Goal: Obtain resource: Obtain resource

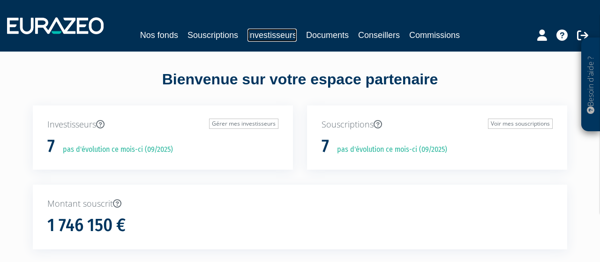
click at [266, 34] on link "Investisseurs" at bounding box center [272, 35] width 49 height 13
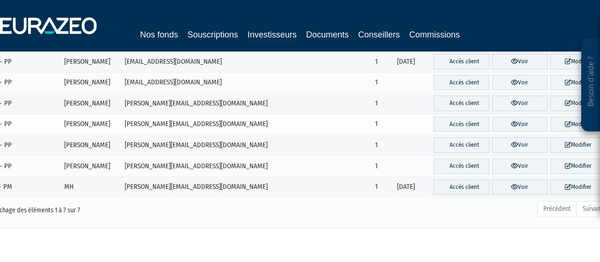
scroll to position [64, 0]
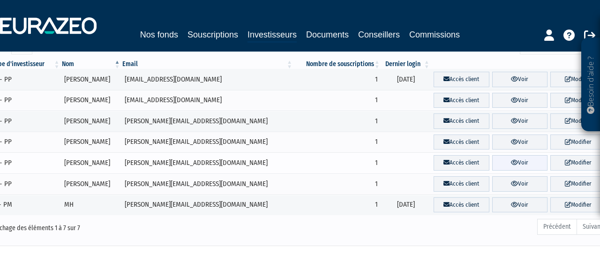
click at [511, 162] on icon at bounding box center [514, 162] width 7 height 6
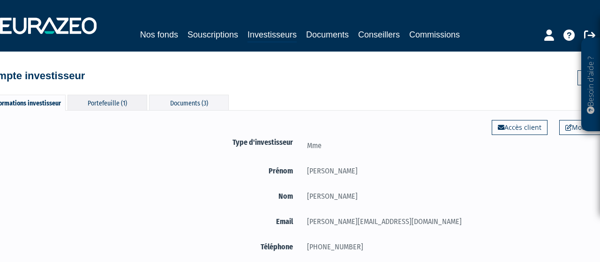
click at [116, 107] on div "Portefeuille (1)" at bounding box center [108, 102] width 80 height 15
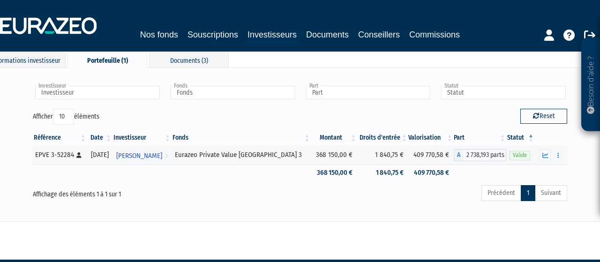
scroll to position [20, 0]
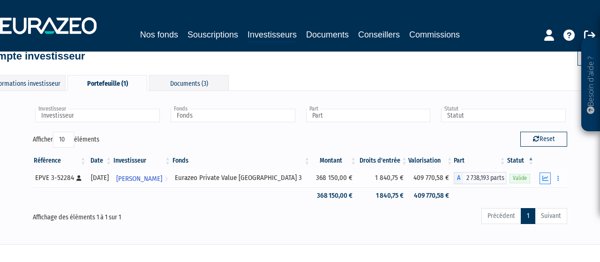
click at [546, 175] on icon "button" at bounding box center [546, 178] width 6 height 6
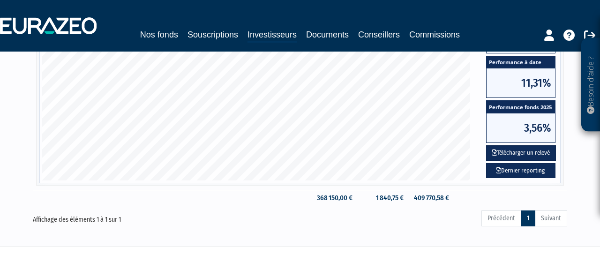
scroll to position [312, 0]
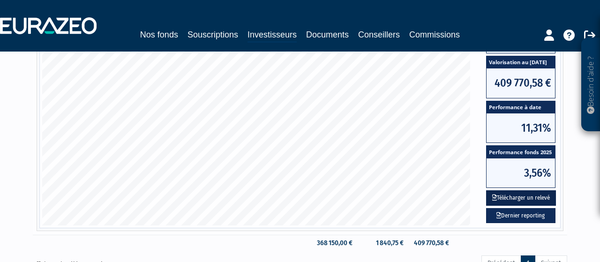
click at [534, 197] on button "Télécharger un relevé" at bounding box center [521, 197] width 70 height 15
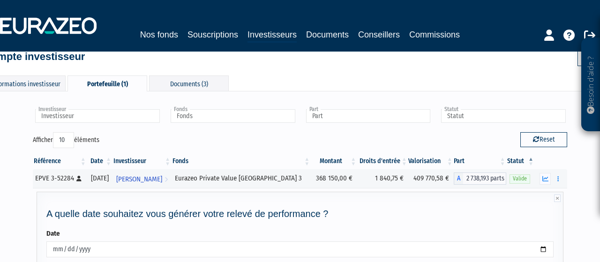
scroll to position [80, 0]
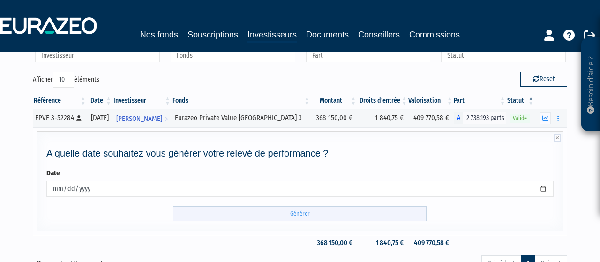
click at [305, 210] on input "Générer" at bounding box center [300, 213] width 254 height 15
click at [544, 117] on icon "button" at bounding box center [546, 118] width 6 height 6
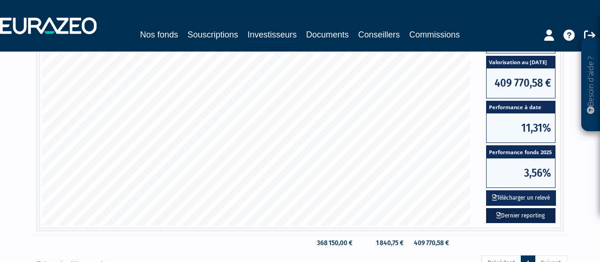
click at [528, 214] on link "Dernier reporting" at bounding box center [520, 215] width 69 height 15
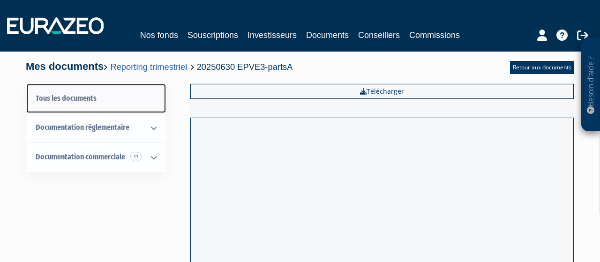
click at [85, 99] on link "Tous les documents" at bounding box center [96, 99] width 140 height 30
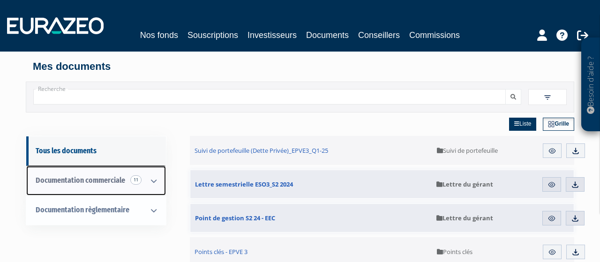
click at [152, 181] on icon at bounding box center [154, 180] width 24 height 29
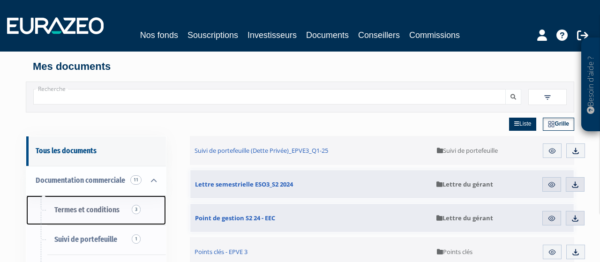
click at [115, 208] on span "Termes et conditions 3" at bounding box center [86, 209] width 65 height 9
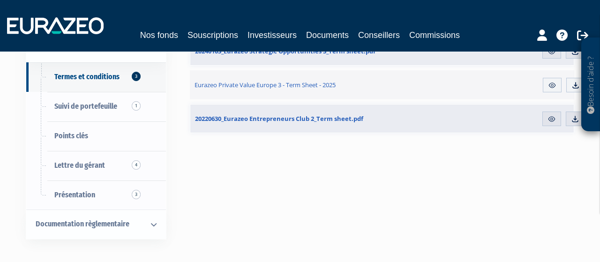
scroll to position [146, 0]
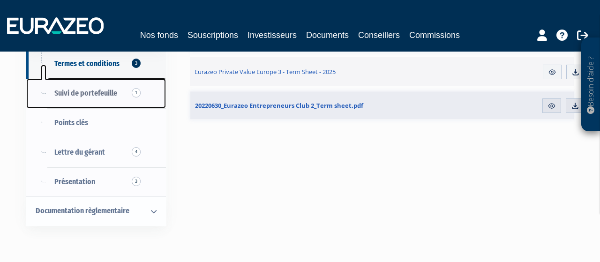
click at [99, 84] on link "Suivi de portefeuille 1" at bounding box center [96, 94] width 140 height 30
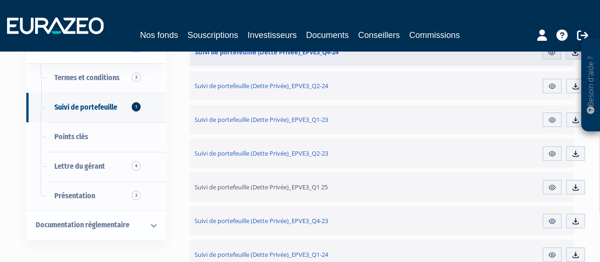
scroll to position [146, 0]
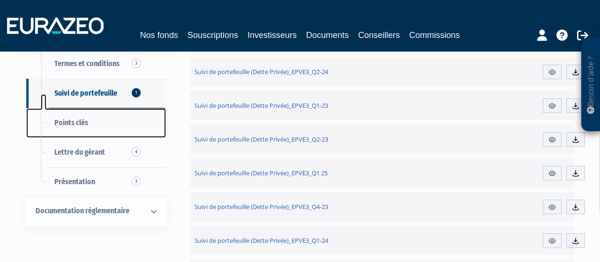
click at [81, 126] on span "Points clés" at bounding box center [71, 122] width 34 height 9
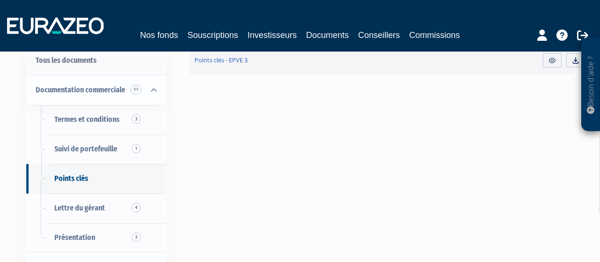
scroll to position [98, 0]
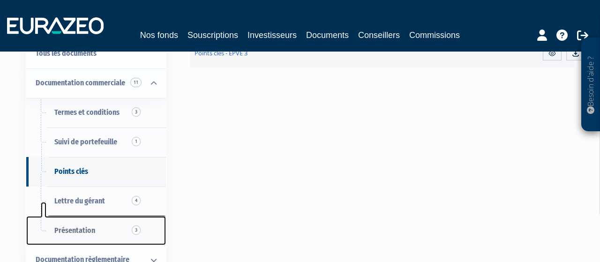
click at [82, 230] on span "Présentation 3" at bounding box center [74, 230] width 41 height 9
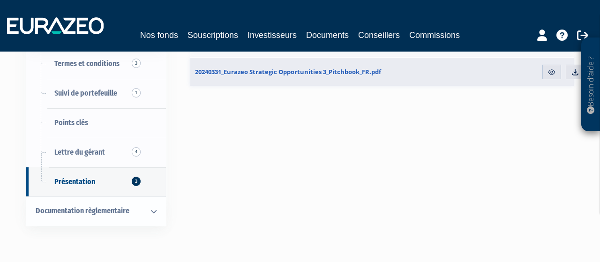
scroll to position [195, 0]
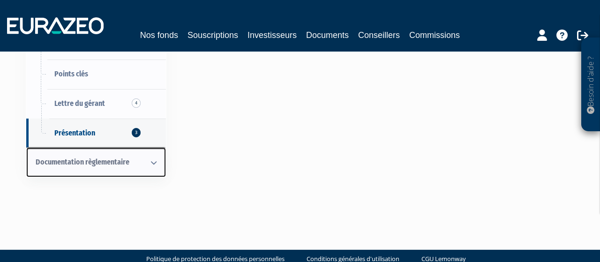
click at [155, 164] on icon at bounding box center [154, 162] width 24 height 29
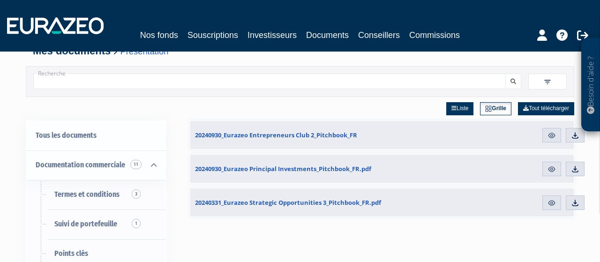
scroll to position [0, 0]
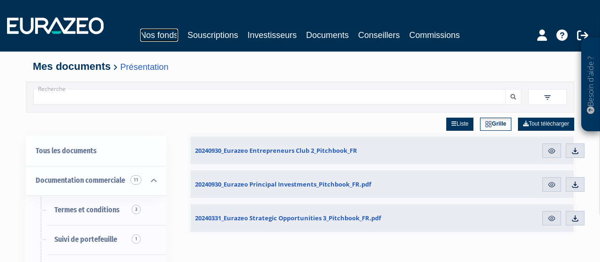
click at [163, 36] on link "Nos fonds" at bounding box center [159, 35] width 38 height 13
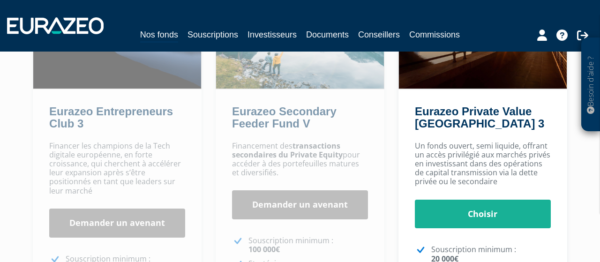
scroll to position [146, 0]
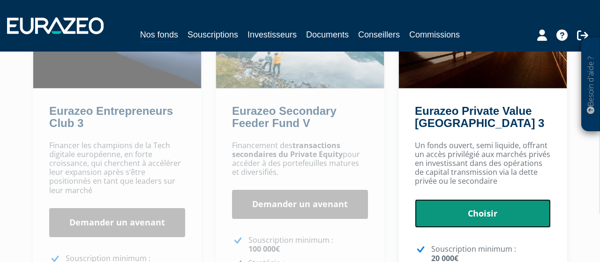
click at [478, 215] on link "Choisir" at bounding box center [483, 213] width 136 height 29
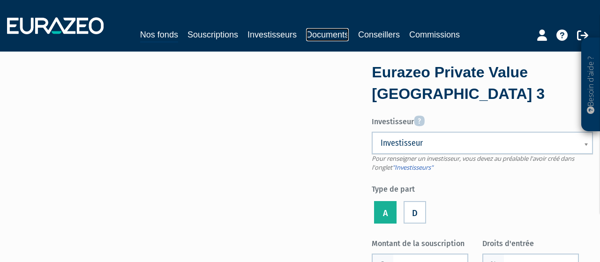
click at [324, 37] on link "Documents" at bounding box center [327, 34] width 43 height 13
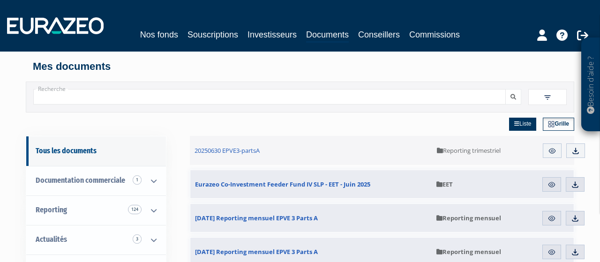
click at [311, 96] on input "Recherche" at bounding box center [269, 96] width 473 height 15
type input "EPVE"
click at [511, 98] on button "submit" at bounding box center [513, 96] width 16 height 15
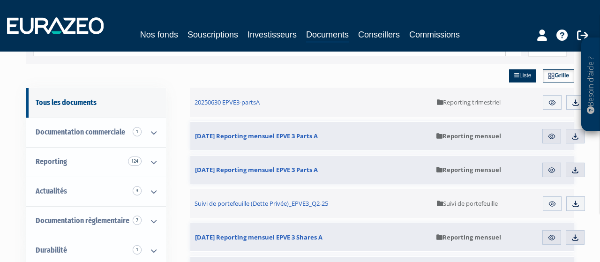
scroll to position [49, 0]
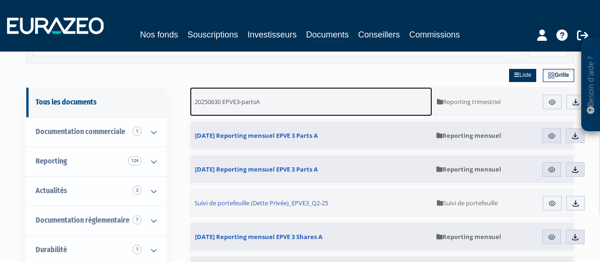
click at [255, 100] on span "20250630 EPVE3-partsA" at bounding box center [227, 102] width 65 height 8
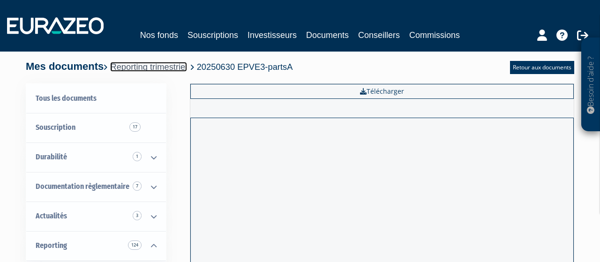
click at [178, 66] on link "Reporting trimestriel" at bounding box center [148, 67] width 77 height 10
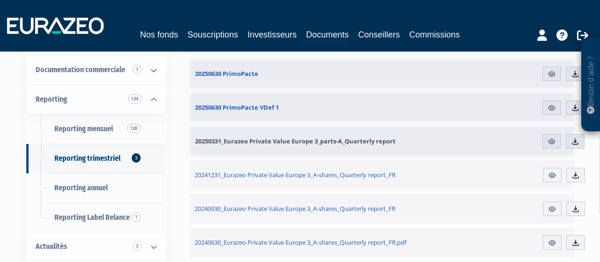
scroll to position [98, 0]
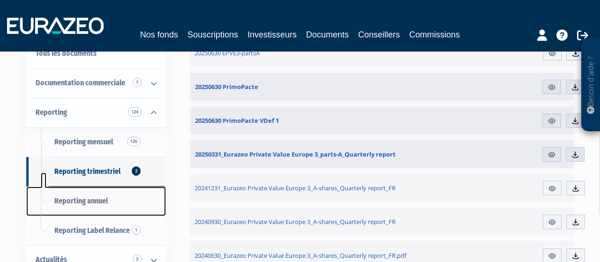
click at [88, 199] on span "Reporting annuel" at bounding box center [80, 200] width 53 height 9
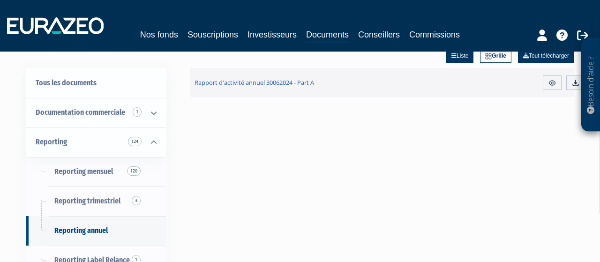
scroll to position [98, 0]
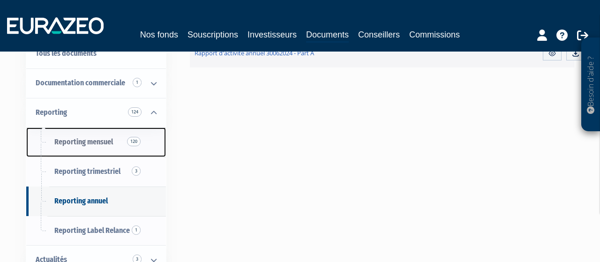
click at [92, 143] on span "Reporting mensuel 120" at bounding box center [83, 141] width 59 height 9
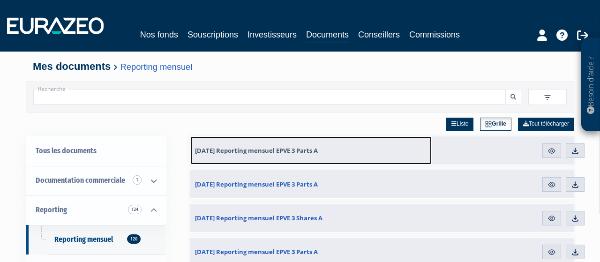
click at [287, 150] on span "[DATE] Reporting mensuel EPVE 3 Parts A" at bounding box center [256, 150] width 123 height 8
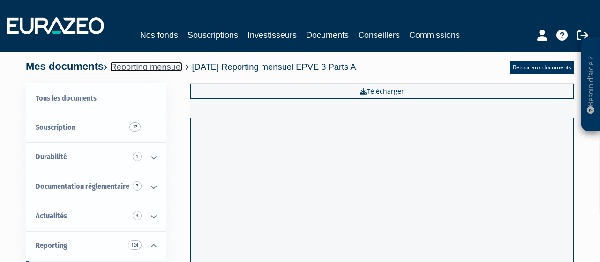
click at [177, 70] on link "Reporting mensuel" at bounding box center [146, 67] width 72 height 10
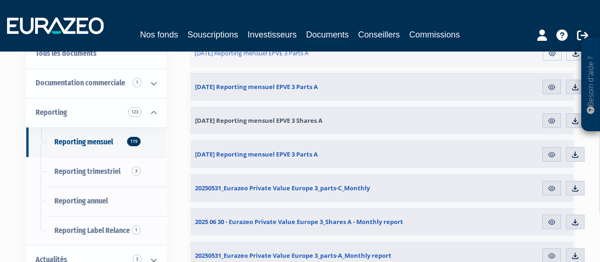
scroll to position [146, 0]
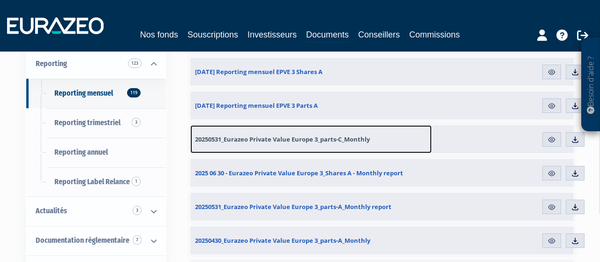
click at [304, 139] on span "20250531_Eurazeo Private Value Europe 3_parts-C_Monthly" at bounding box center [282, 139] width 175 height 8
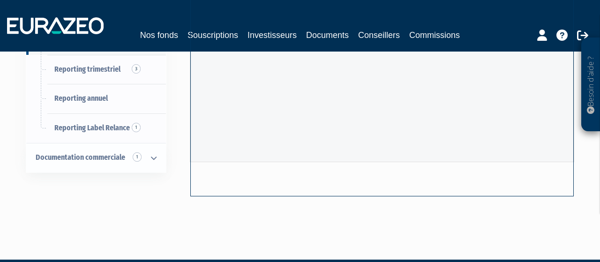
scroll to position [212, 0]
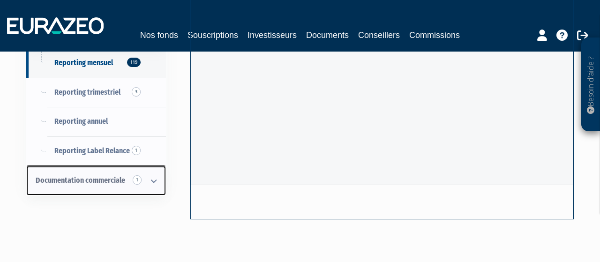
click at [138, 178] on span "1" at bounding box center [137, 179] width 9 height 9
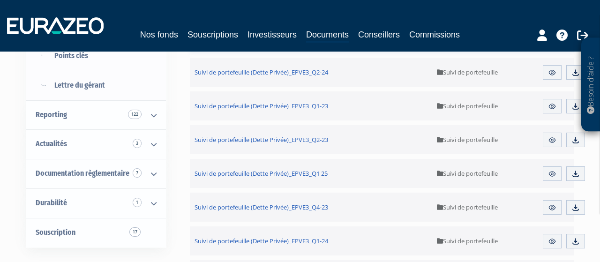
scroll to position [195, 0]
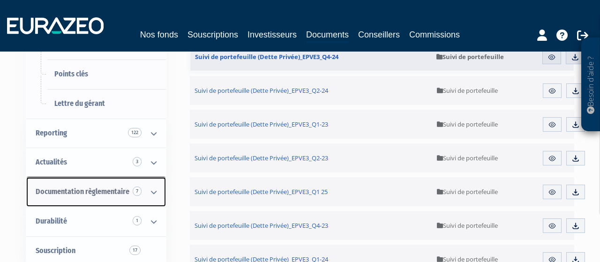
click at [149, 191] on icon at bounding box center [154, 192] width 24 height 29
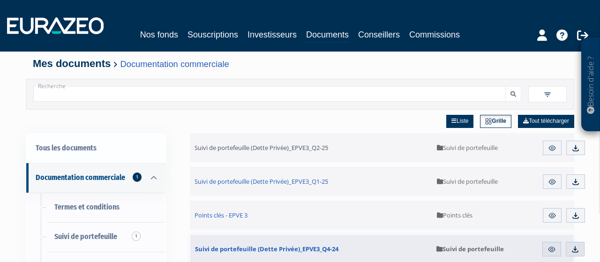
scroll to position [0, 0]
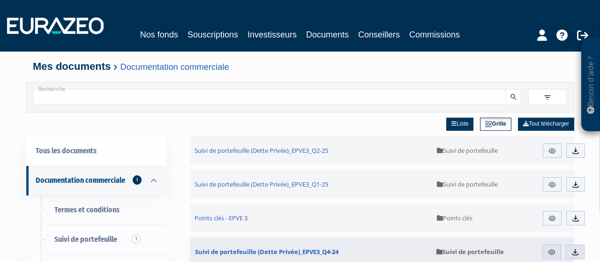
click at [183, 96] on input "Recherche" at bounding box center [269, 96] width 473 height 15
type input "private value"
click at [505, 89] on button "submit" at bounding box center [513, 96] width 16 height 15
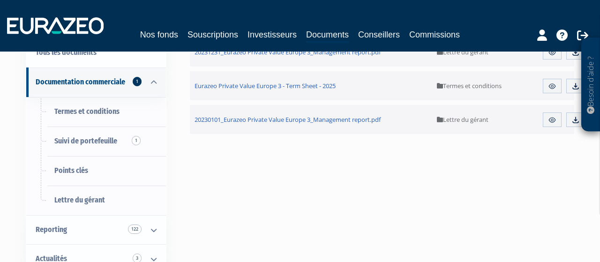
scroll to position [98, 0]
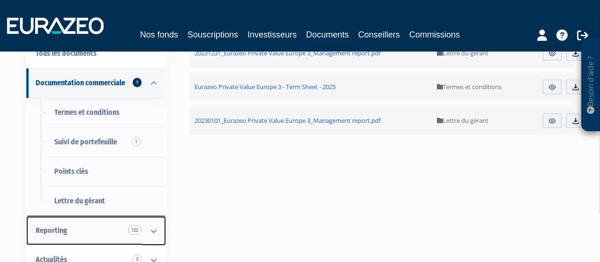
click at [151, 229] on icon at bounding box center [154, 231] width 24 height 29
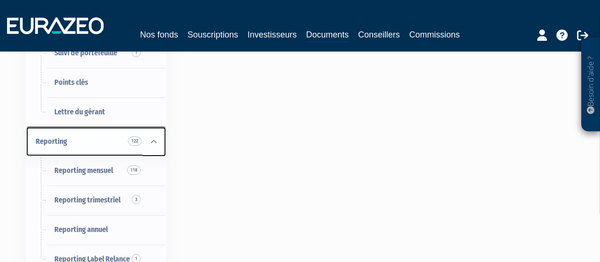
scroll to position [195, 0]
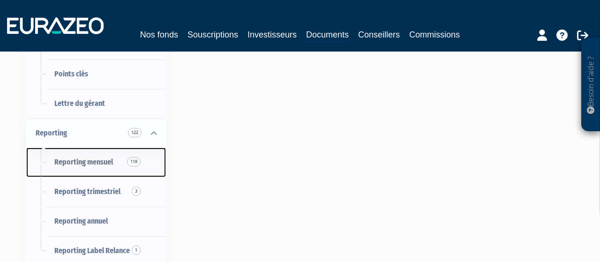
click at [93, 160] on span "Reporting mensuel 118" at bounding box center [83, 162] width 59 height 9
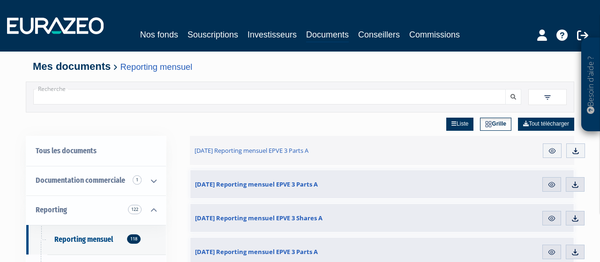
click at [361, 125] on div "Liste Grille Tout télécharger" at bounding box center [382, 124] width 385 height 23
click at [168, 38] on link "Nos fonds" at bounding box center [159, 34] width 38 height 13
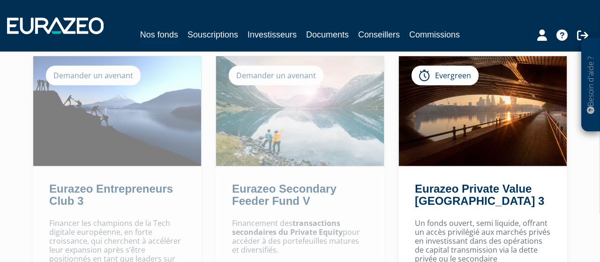
scroll to position [146, 0]
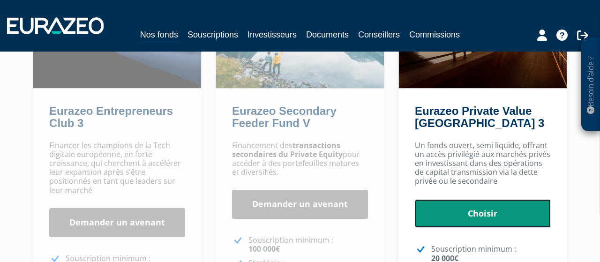
click at [454, 201] on link "Choisir" at bounding box center [483, 213] width 136 height 29
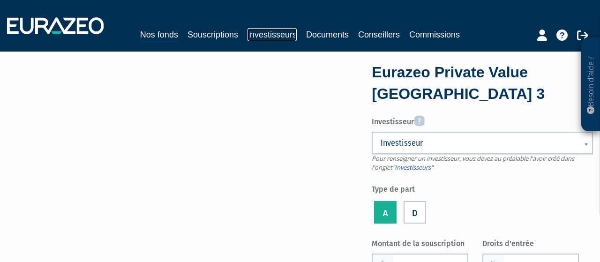
click at [281, 30] on link "Investisseurs" at bounding box center [272, 34] width 49 height 13
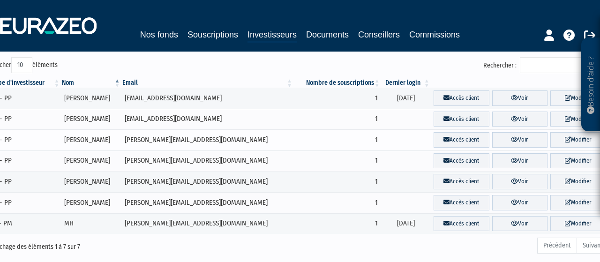
scroll to position [15, 0]
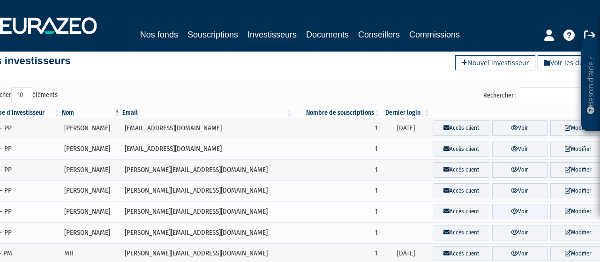
click at [498, 211] on link "Voir" at bounding box center [520, 211] width 56 height 15
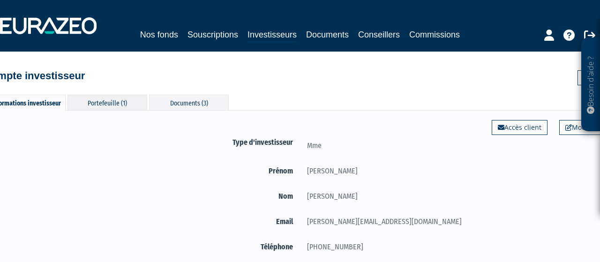
click at [106, 106] on div "Portefeuille (1)" at bounding box center [108, 102] width 80 height 15
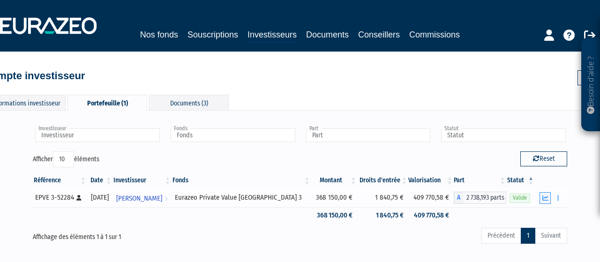
click at [545, 196] on icon "button" at bounding box center [546, 198] width 6 height 6
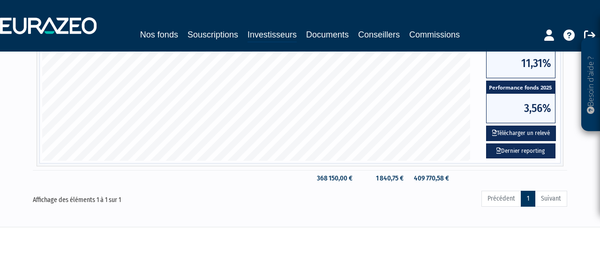
scroll to position [341, 0]
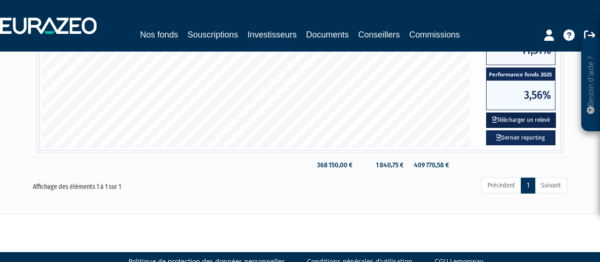
click at [514, 121] on button "Télécharger un relevé" at bounding box center [521, 120] width 70 height 15
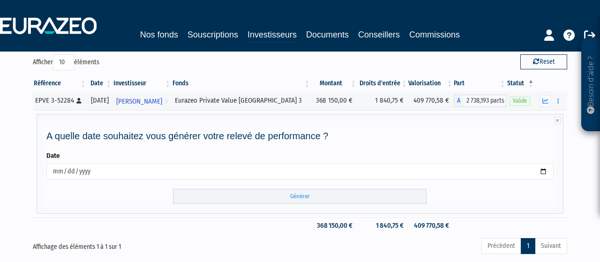
scroll to position [158, 0]
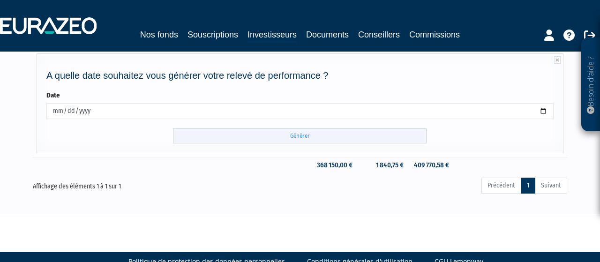
click at [306, 134] on input "Générer" at bounding box center [300, 135] width 254 height 15
